Goal: Check status: Check status

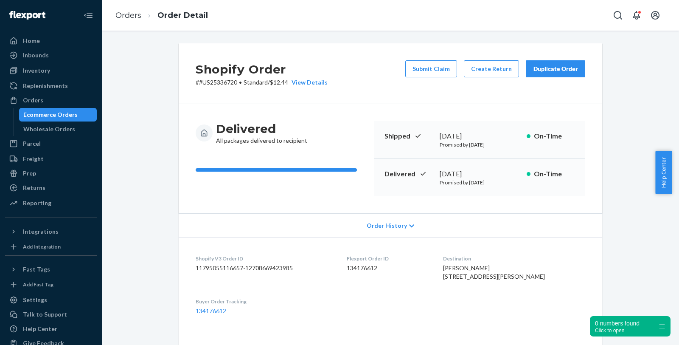
click at [31, 117] on div "Ecommerce Orders" at bounding box center [50, 114] width 54 height 8
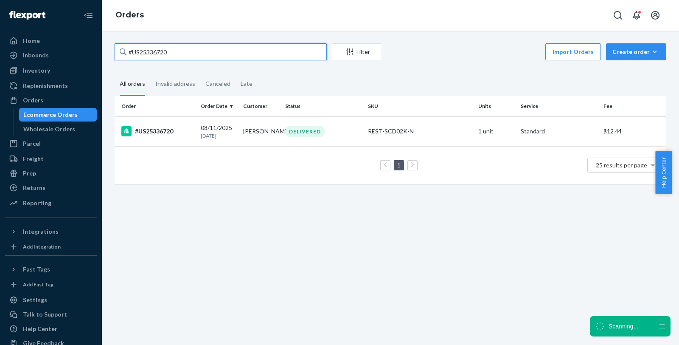
drag, startPoint x: 177, startPoint y: 52, endPoint x: 113, endPoint y: 53, distance: 64.1
click at [113, 53] on div "#US25336720 Filter Import Orders Create order Ecommerce order Removal order All…" at bounding box center [390, 117] width 565 height 149
paste input "[PERSON_NAME][EMAIL_ADDRESS][DOMAIN_NAME]"
type input "[PERSON_NAME][EMAIL_ADDRESS][DOMAIN_NAME]"
click at [153, 134] on div "#US25342791" at bounding box center [157, 131] width 73 height 10
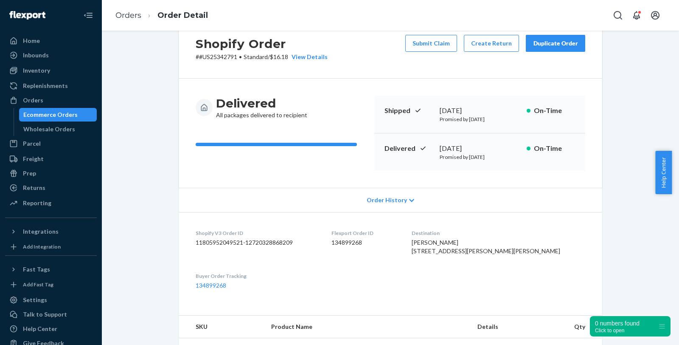
scroll to position [9, 0]
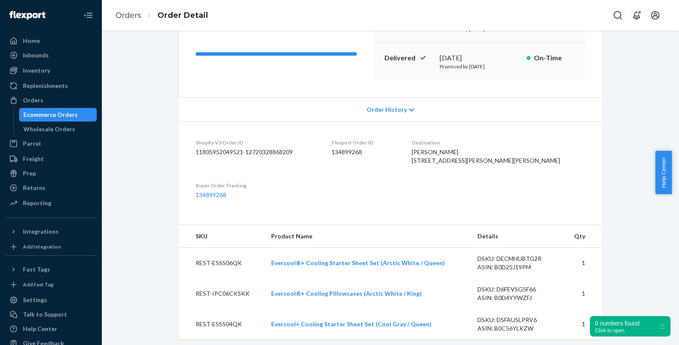
scroll to position [56, 0]
